Goal: Task Accomplishment & Management: Manage account settings

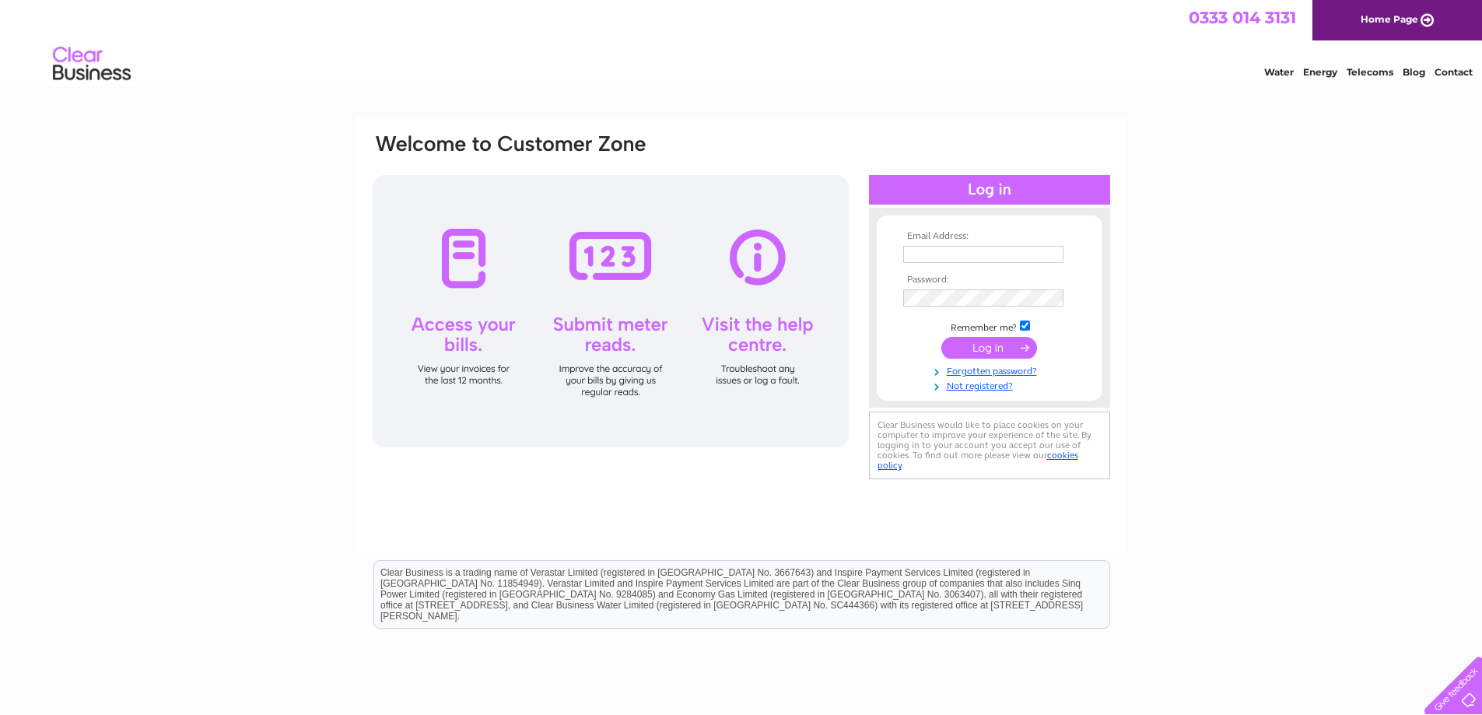
type input "[EMAIL_ADDRESS][DOMAIN_NAME]"
click at [1002, 351] on input "submit" at bounding box center [989, 348] width 96 height 22
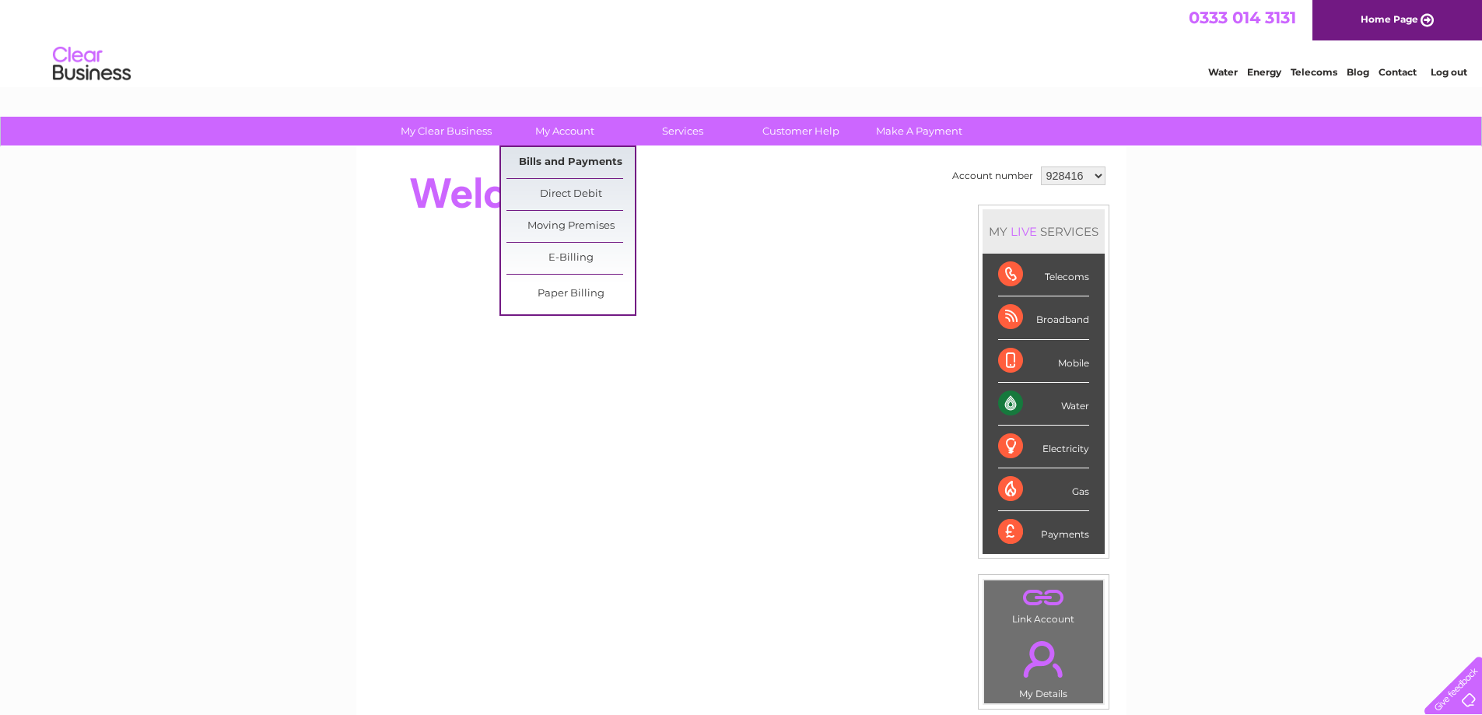
click at [560, 164] on link "Bills and Payments" at bounding box center [570, 162] width 128 height 31
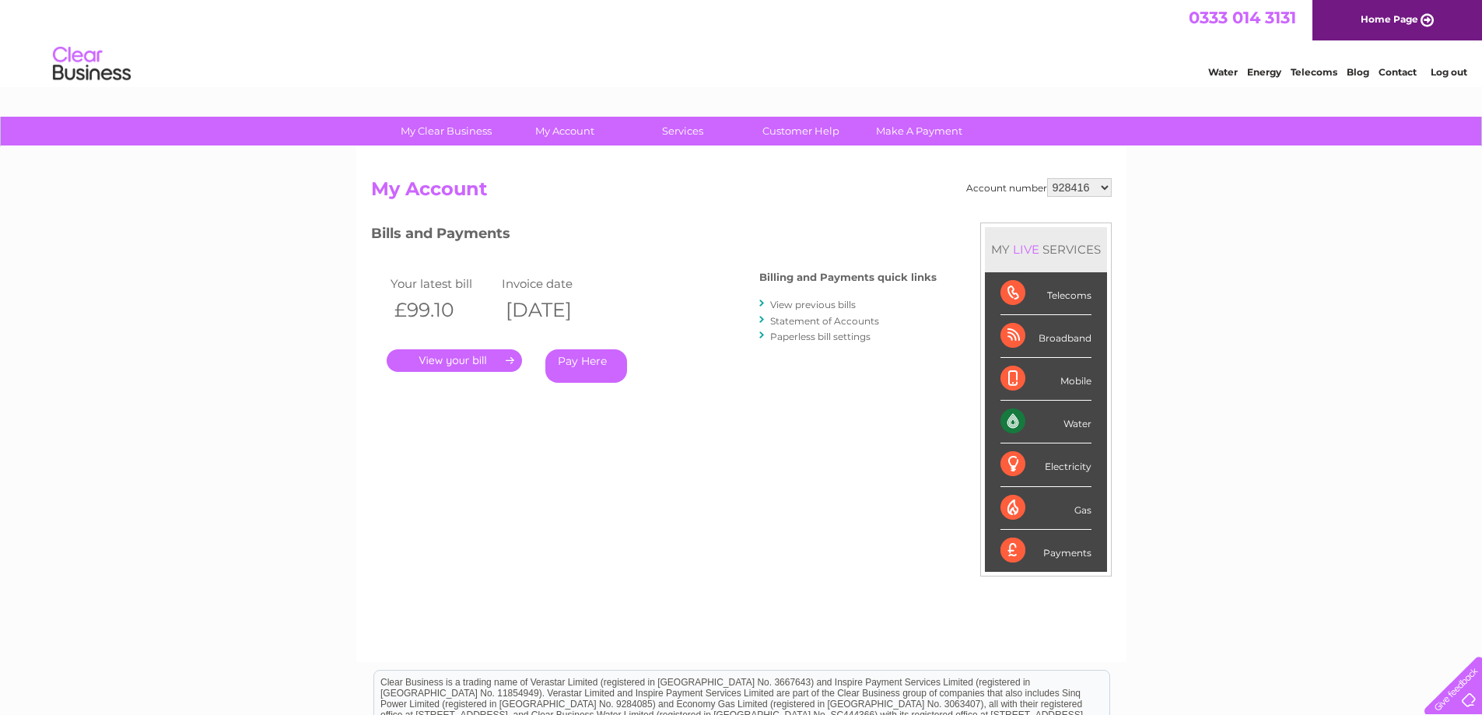
click at [503, 359] on link "." at bounding box center [454, 360] width 135 height 23
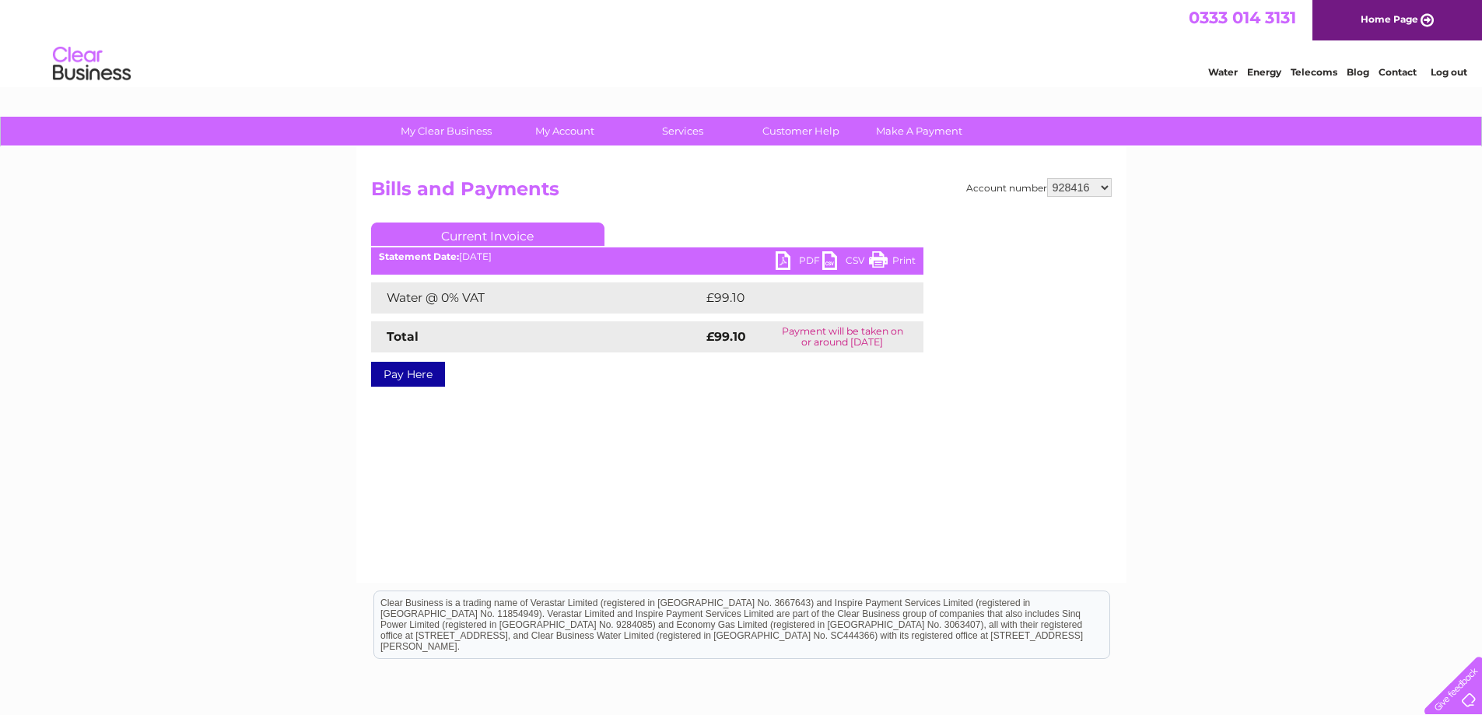
click at [781, 255] on link "PDF" at bounding box center [799, 262] width 47 height 23
click at [1105, 188] on select "928416 1099835 1129976" at bounding box center [1079, 187] width 65 height 19
select select "1099835"
click at [1047, 178] on select "928416 1099835 1129976" at bounding box center [1079, 187] width 65 height 19
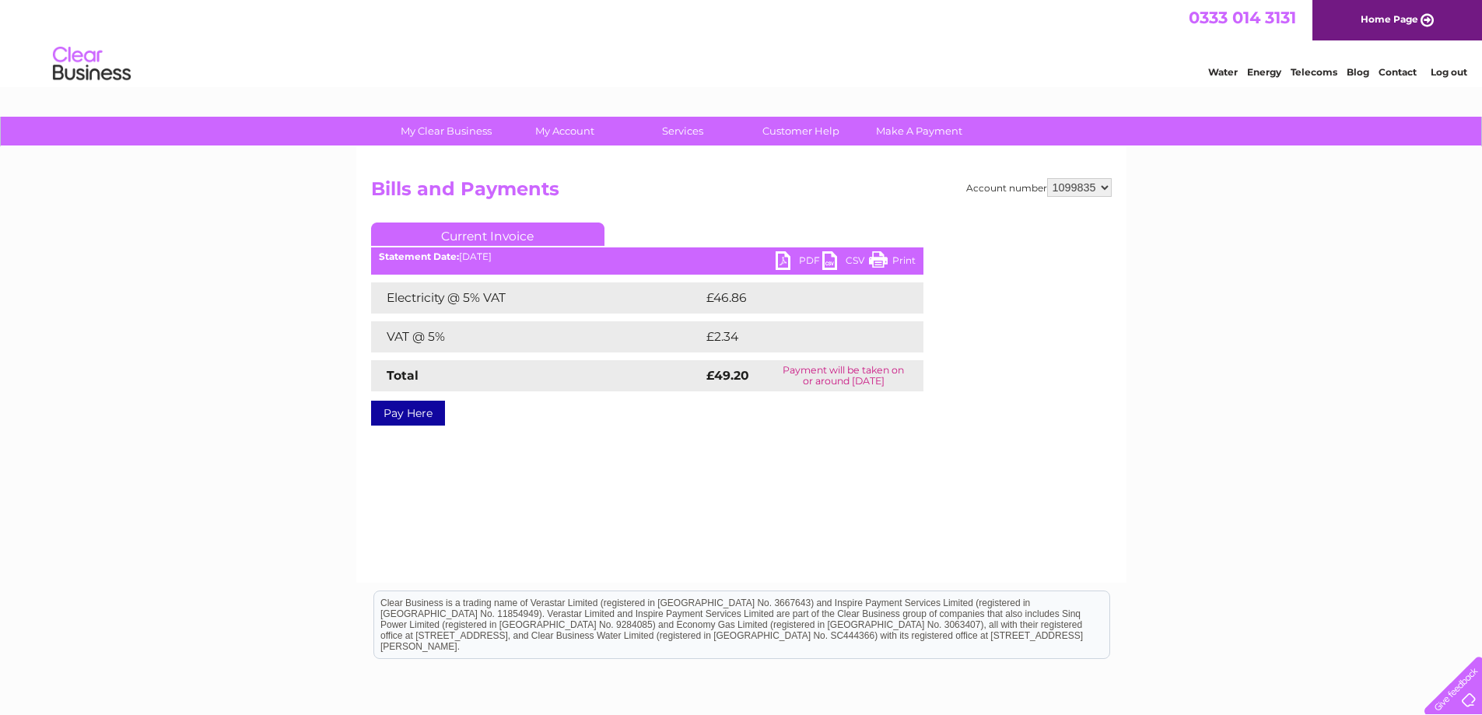
click at [780, 263] on link "PDF" at bounding box center [799, 262] width 47 height 23
click at [1106, 185] on select "928416 1099835 1129976" at bounding box center [1079, 187] width 65 height 19
select select "1129976"
click at [1047, 178] on select "928416 1099835 1129976" at bounding box center [1079, 187] width 65 height 19
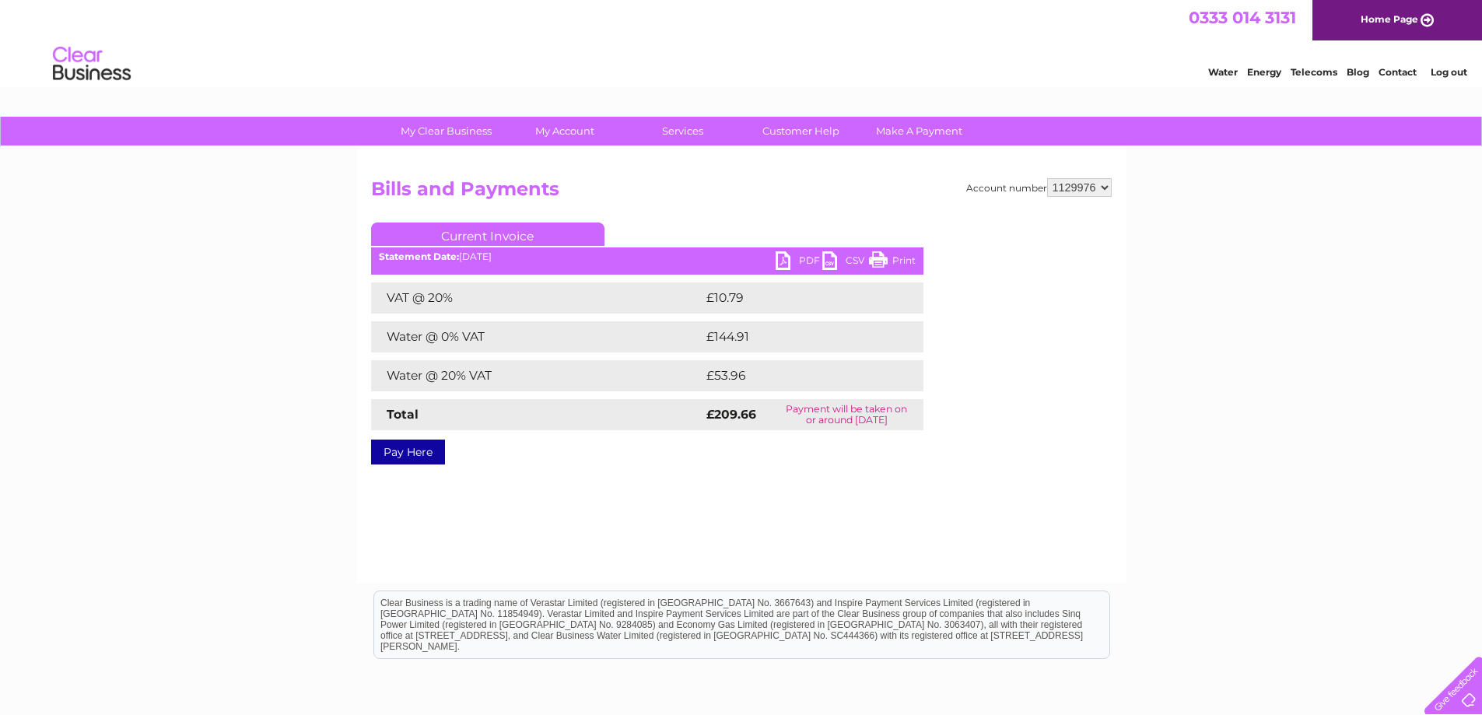
click at [783, 262] on link "PDF" at bounding box center [799, 262] width 47 height 23
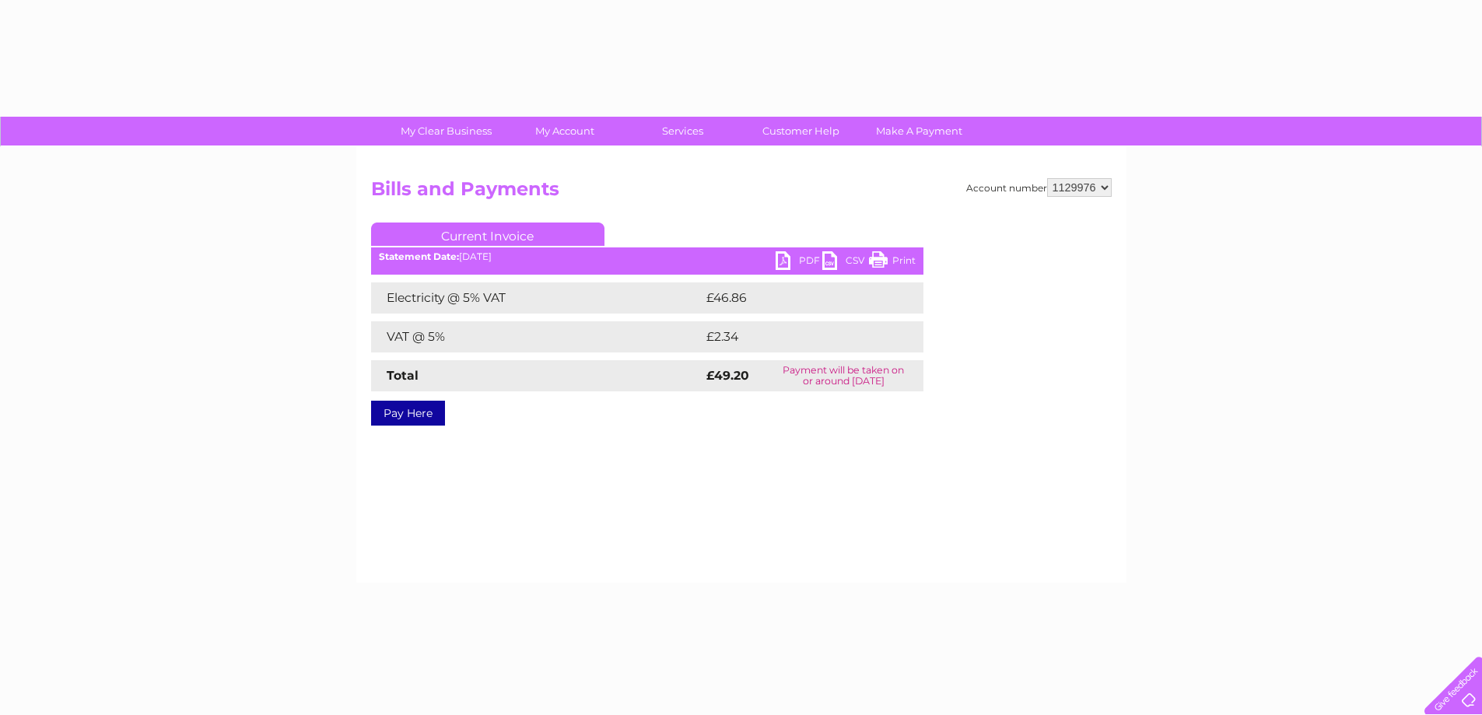
select select "1129976"
